Goal: Task Accomplishment & Management: Use online tool/utility

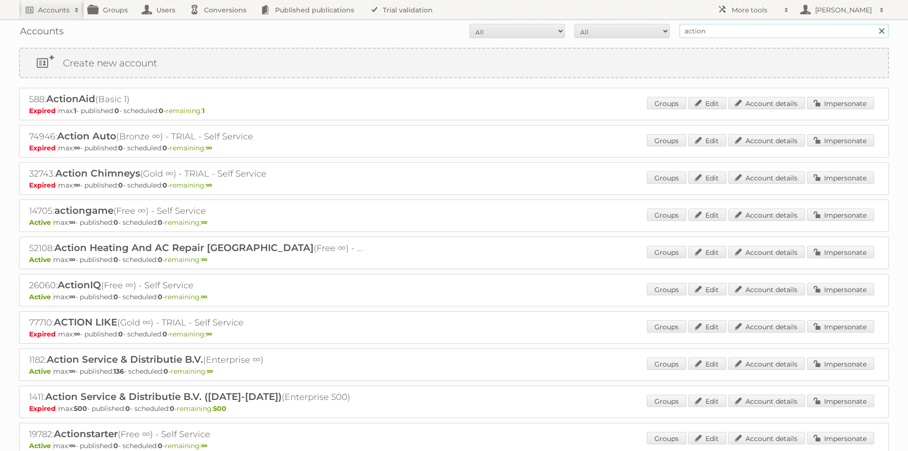
click at [773, 34] on input "action" at bounding box center [784, 31] width 210 height 14
click at [773, 32] on input "action" at bounding box center [784, 31] width 210 height 14
click at [772, 32] on input "action" at bounding box center [784, 31] width 210 height 14
type input "bruna"
click at [874, 24] on input "Search" at bounding box center [881, 31] width 14 height 14
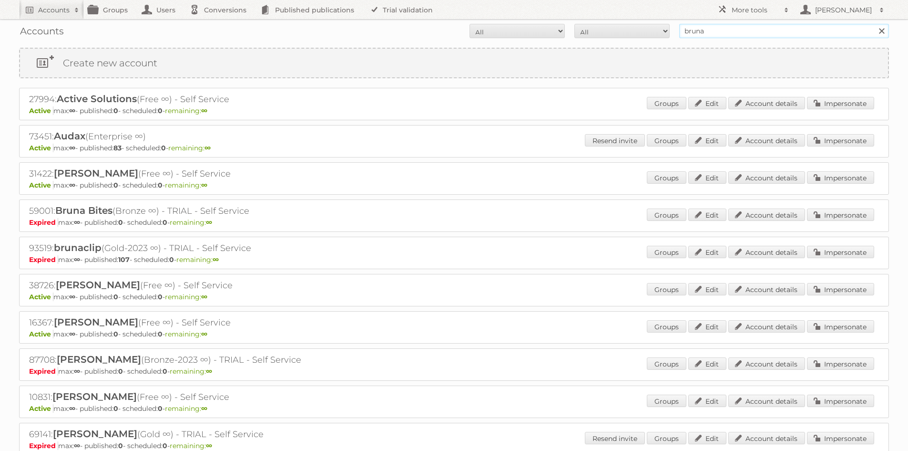
click at [718, 29] on input "bruna" at bounding box center [784, 31] width 210 height 14
click at [874, 24] on input "Search" at bounding box center [881, 31] width 14 height 14
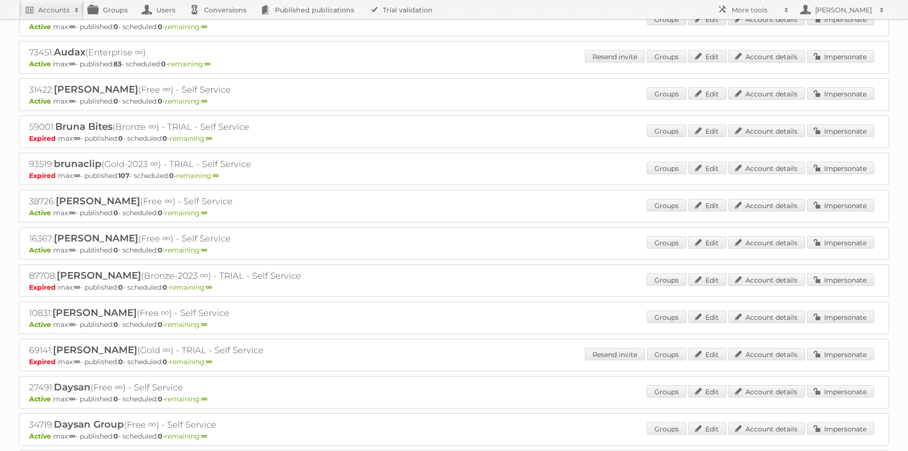
scroll to position [48, 0]
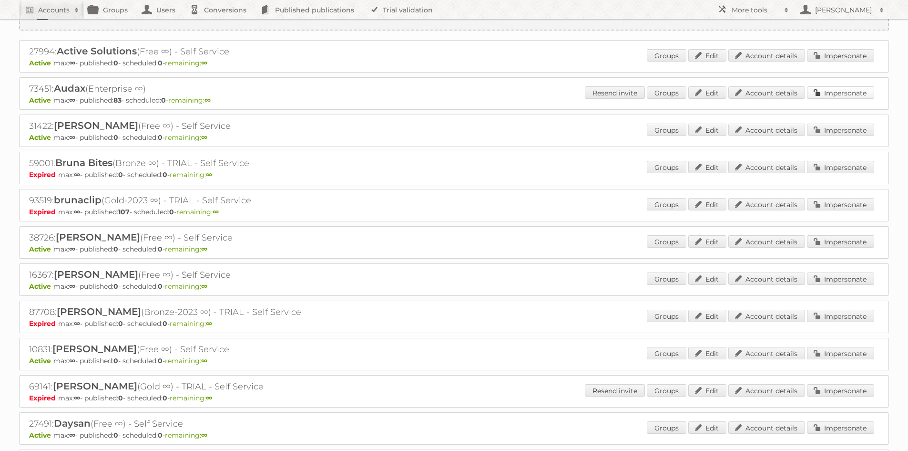
click at [838, 91] on link "Impersonate" at bounding box center [840, 92] width 67 height 12
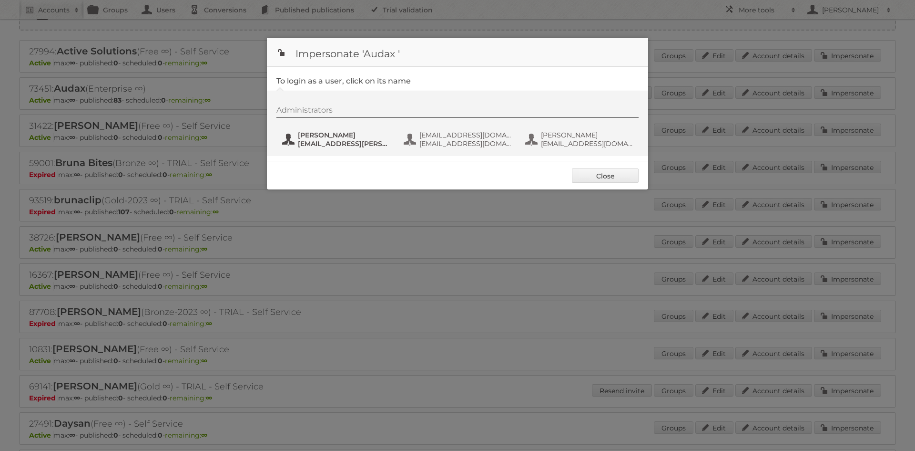
click at [334, 131] on button "Bart Linskens bart.linskens@audax.nl" at bounding box center [337, 139] width 112 height 19
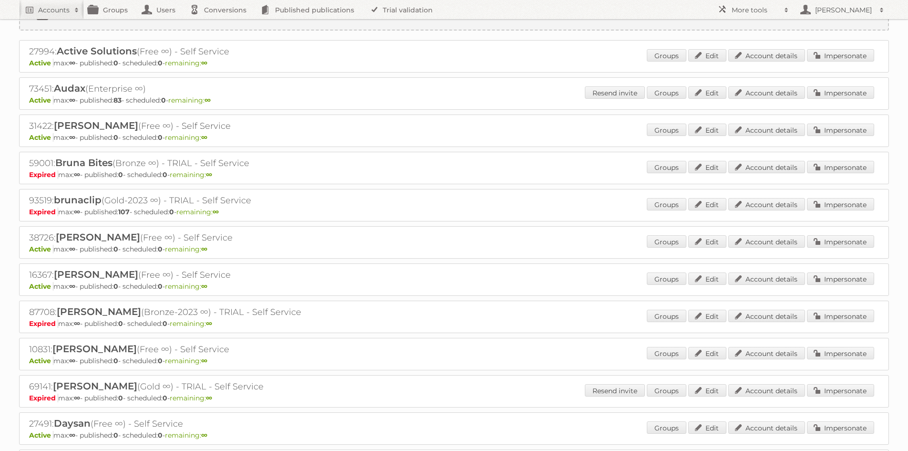
click at [831, 73] on div "27994: Active Solutions (Free ∞) - Self Service Active max: ∞ - published: 0 - …" at bounding box center [454, 354] width 870 height 628
click at [833, 90] on link "Impersonate" at bounding box center [840, 92] width 67 height 12
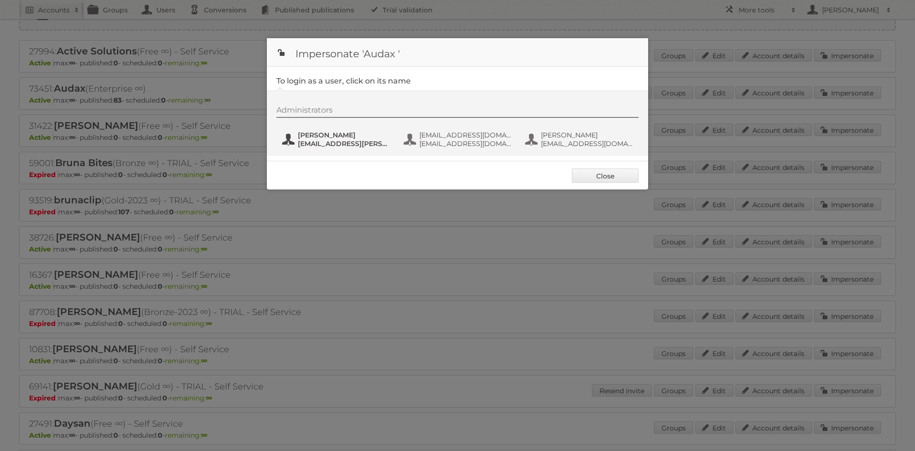
click at [369, 143] on span "[EMAIL_ADDRESS][PERSON_NAME][DOMAIN_NAME]" at bounding box center [344, 143] width 92 height 9
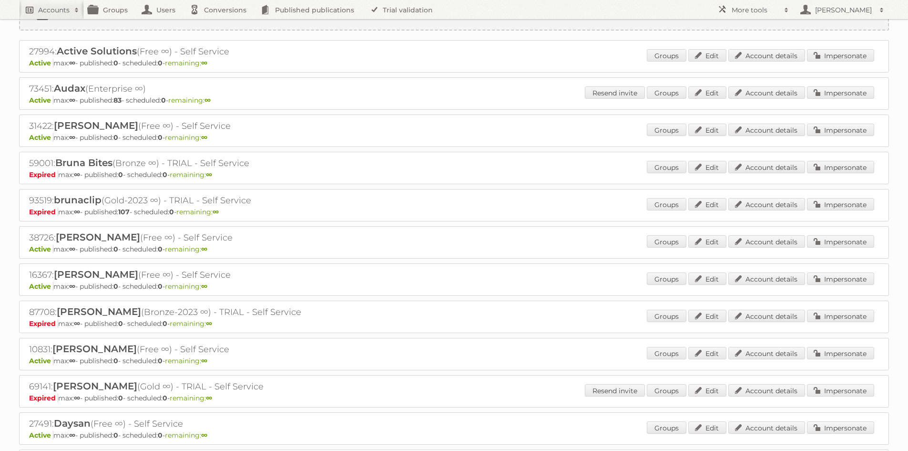
click at [45, 11] on h2 "Accounts" at bounding box center [53, 10] width 31 height 10
type input"] "action"
click at [220, 24] on input "Search" at bounding box center [227, 31] width 14 height 14
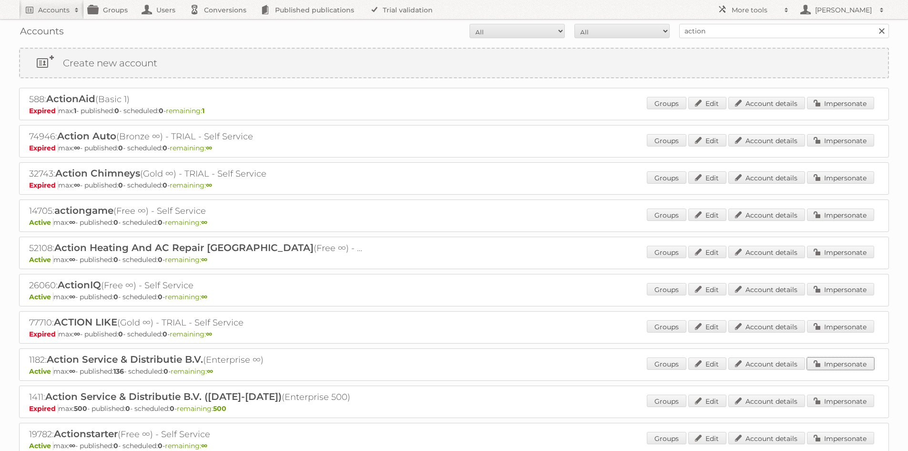
click at [832, 363] on link "Impersonate" at bounding box center [840, 363] width 67 height 12
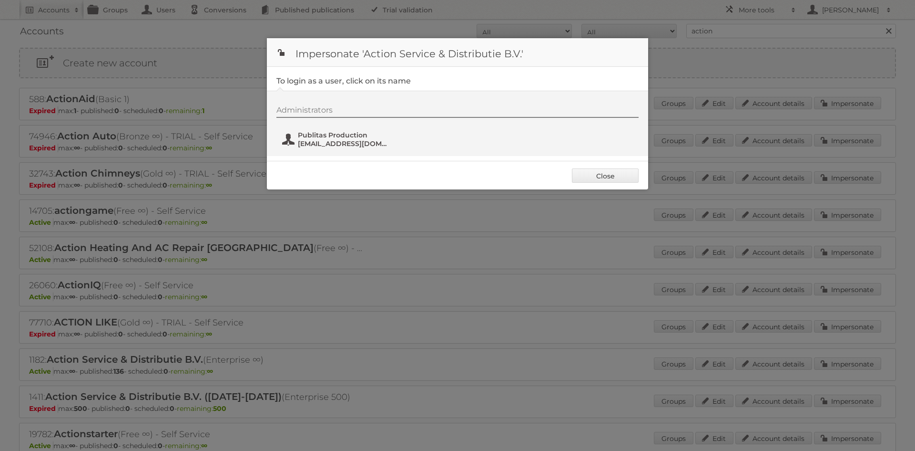
click at [345, 144] on span "fs+action@publitas.com" at bounding box center [344, 143] width 92 height 9
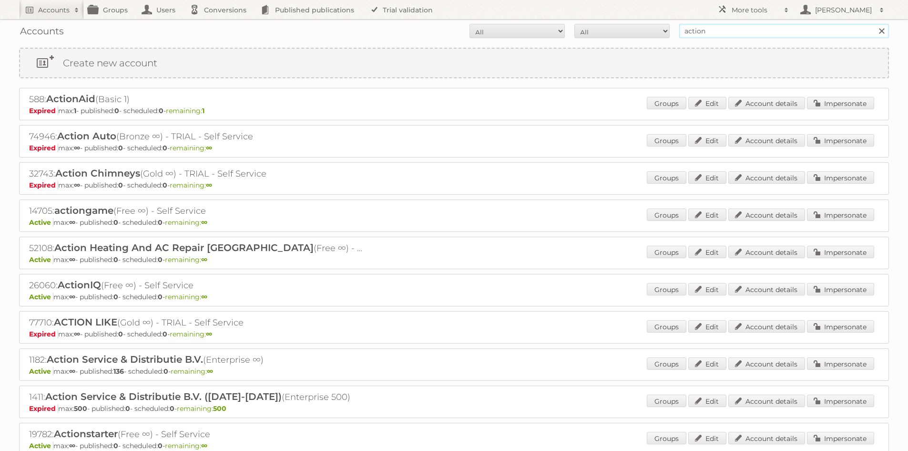
click at [758, 31] on input "action" at bounding box center [784, 31] width 210 height 14
type input "bruna"
click at [874, 24] on input "Search" at bounding box center [881, 31] width 14 height 14
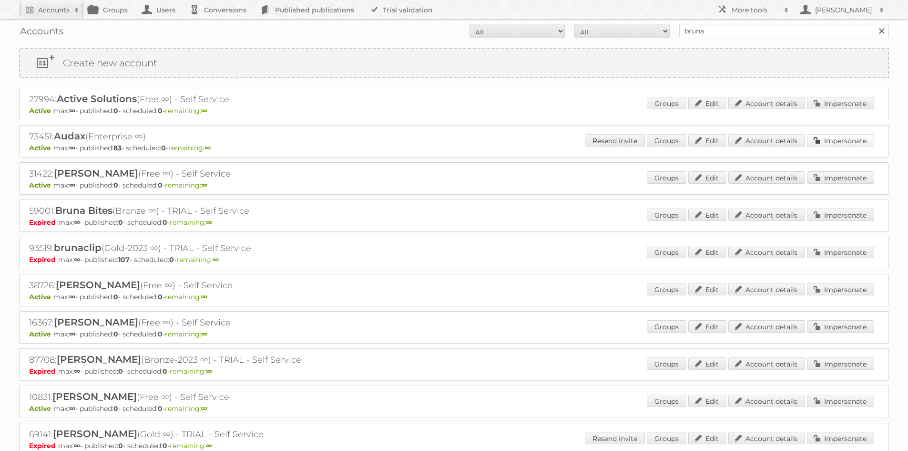
click at [829, 136] on link "Impersonate" at bounding box center [840, 140] width 67 height 12
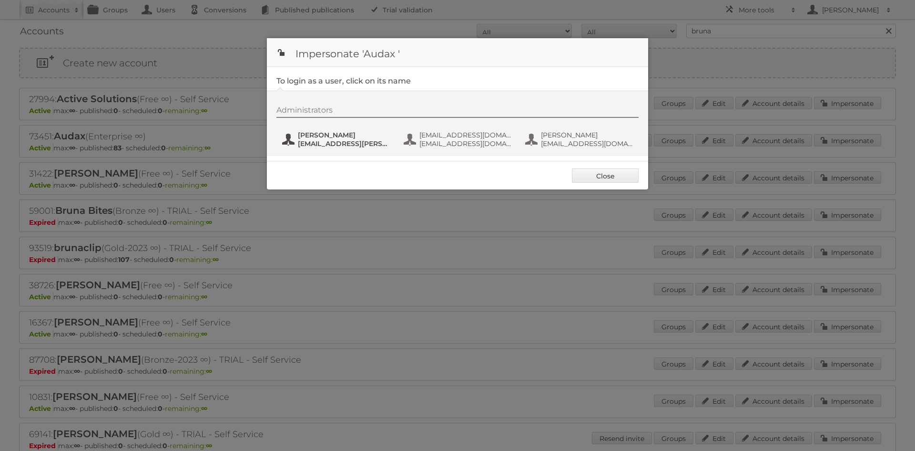
click at [307, 130] on button "[PERSON_NAME] [PERSON_NAME][EMAIL_ADDRESS][PERSON_NAME][DOMAIN_NAME]" at bounding box center [337, 139] width 112 height 19
